Goal: Task Accomplishment & Management: Use online tool/utility

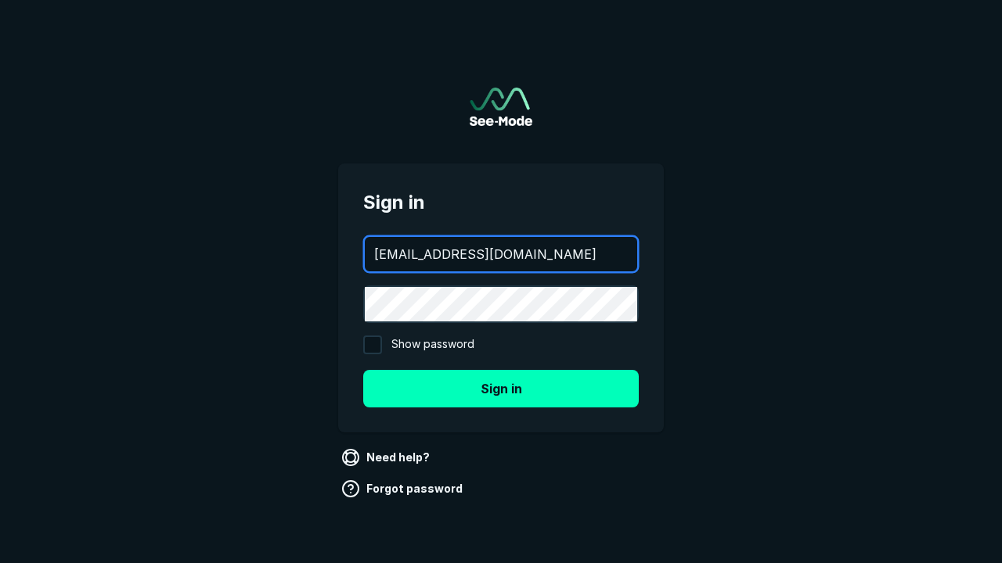
type input "[EMAIL_ADDRESS][DOMAIN_NAME]"
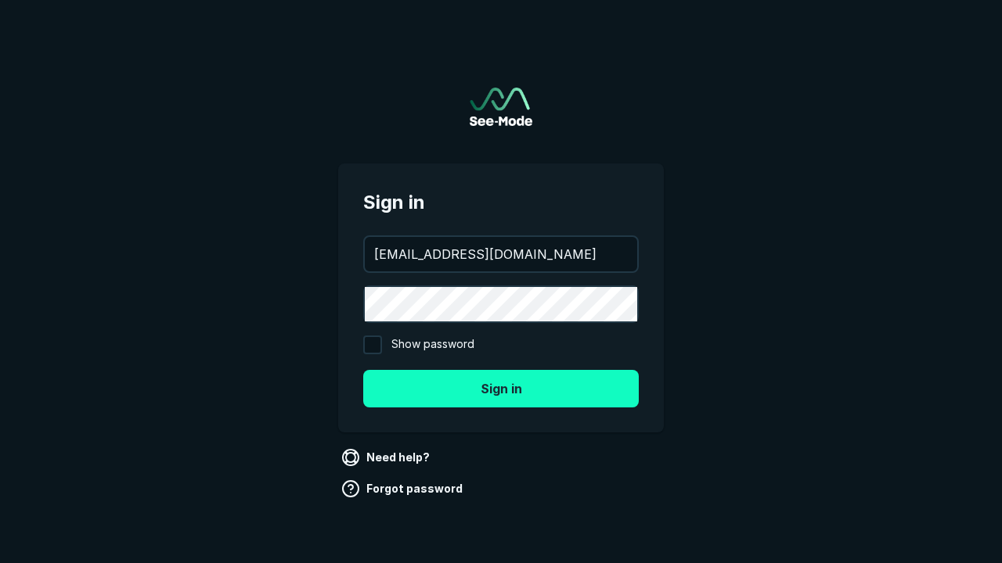
click at [501, 388] on button "Sign in" at bounding box center [500, 389] width 275 height 38
